Goal: Communication & Community: Participate in discussion

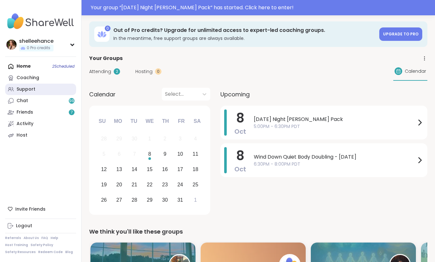
click at [52, 88] on link "Support" at bounding box center [40, 88] width 71 height 11
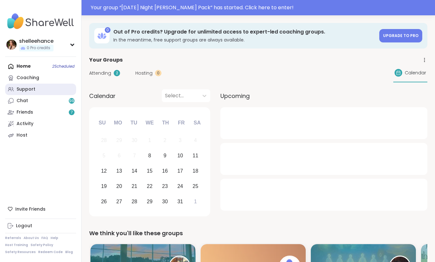
click at [49, 92] on link "Support" at bounding box center [40, 88] width 71 height 11
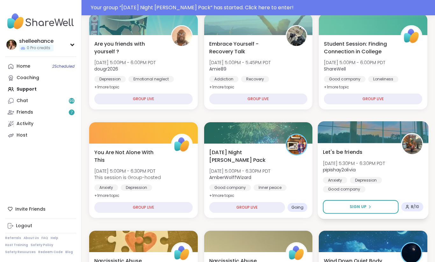
scroll to position [193, 0]
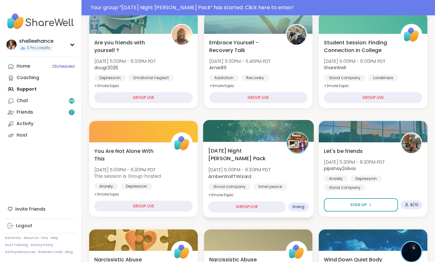
click at [299, 188] on div "Good company Inner peace Self-esteem" at bounding box center [258, 191] width 100 height 16
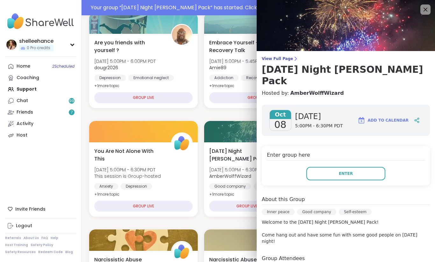
click at [330, 169] on div "Enter group here Enter" at bounding box center [346, 165] width 168 height 39
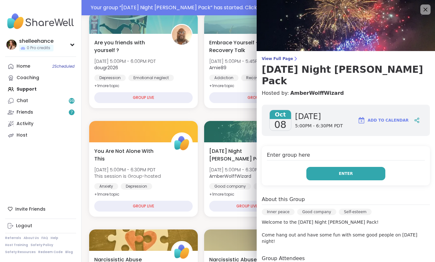
click at [329, 167] on button "Enter" at bounding box center [346, 173] width 79 height 13
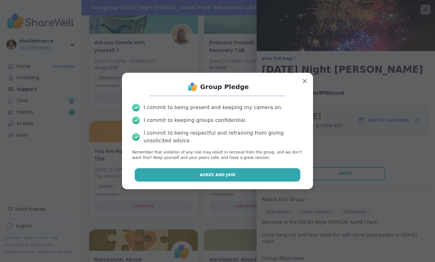
click at [194, 175] on button "Agree and Join" at bounding box center [218, 174] width 166 height 13
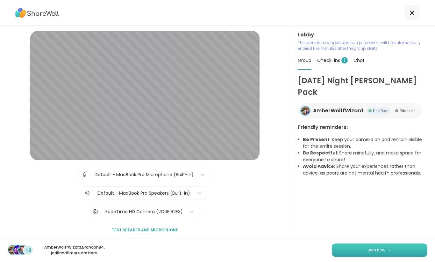
click at [376, 253] on button "Join now" at bounding box center [380, 249] width 96 height 13
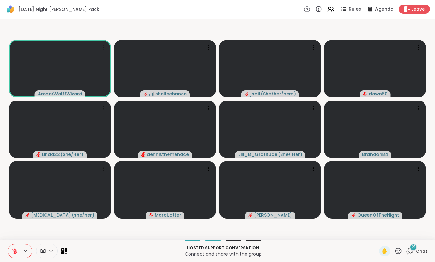
click at [13, 250] on icon at bounding box center [15, 251] width 6 height 6
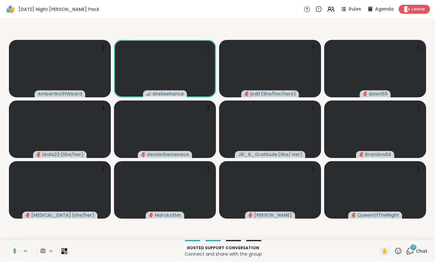
click at [12, 251] on icon at bounding box center [14, 251] width 6 height 6
